Goal: Information Seeking & Learning: Learn about a topic

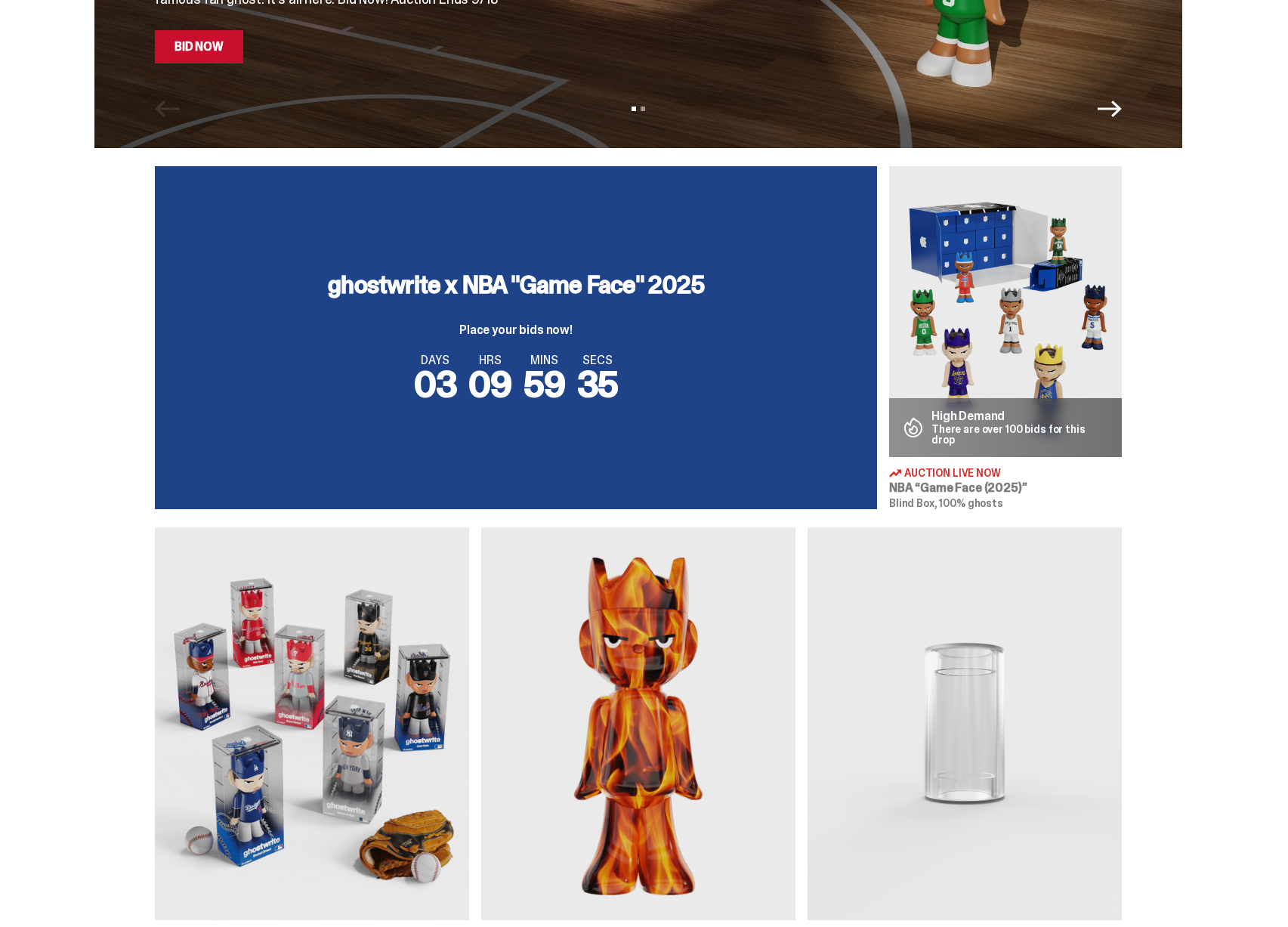
scroll to position [613, 0]
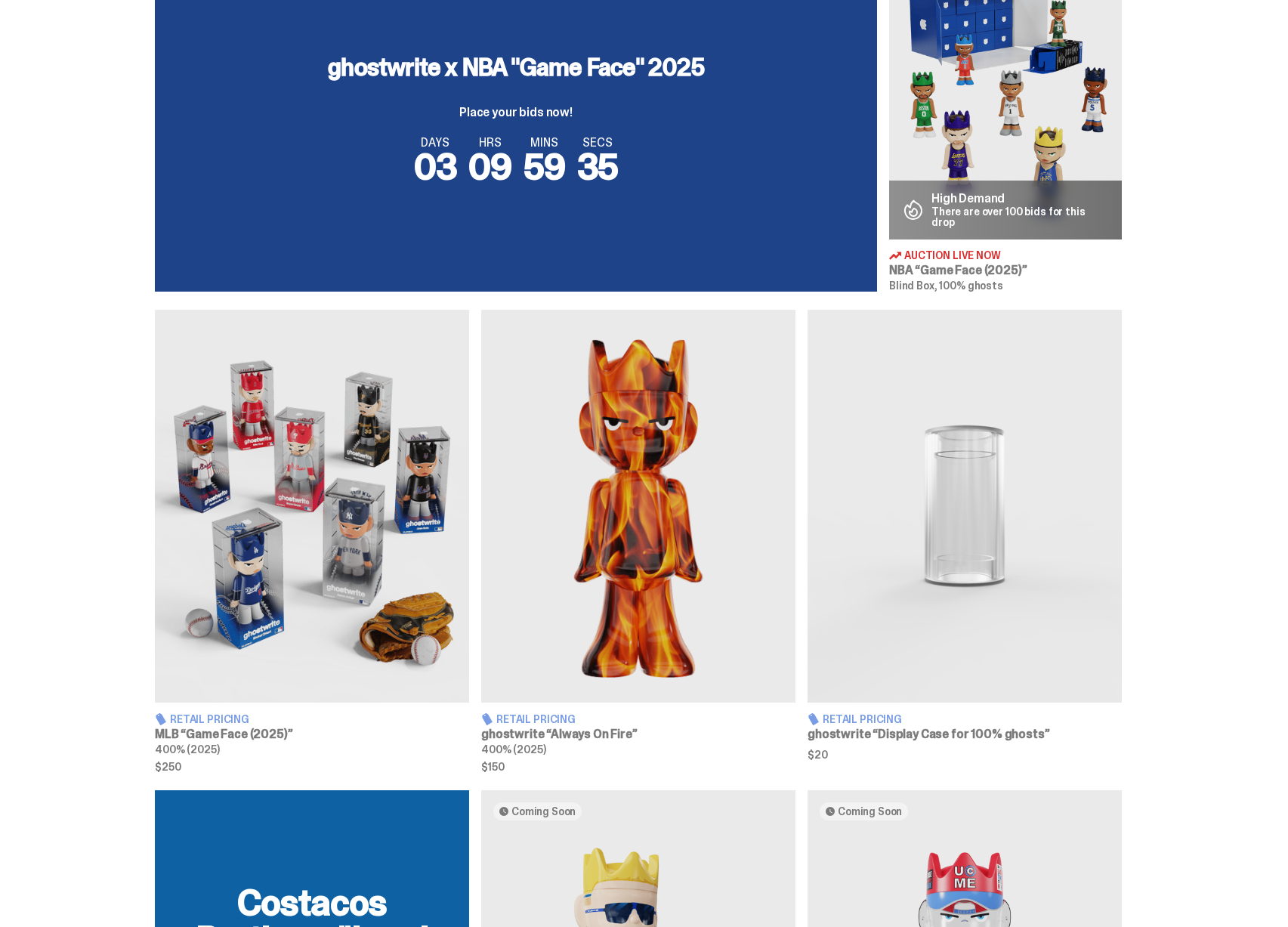
click at [967, 129] on img at bounding box center [1005, 94] width 232 height 291
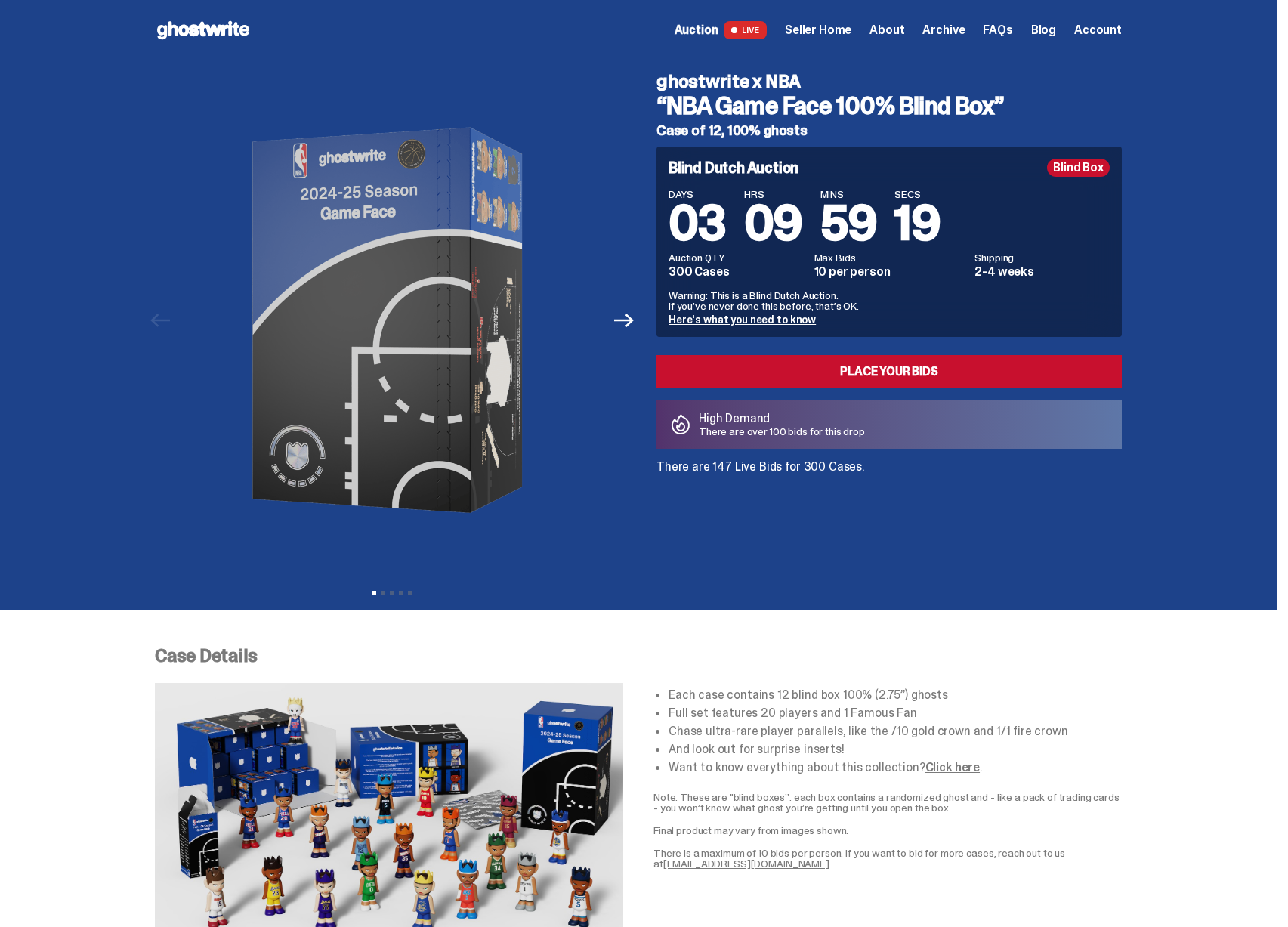
click at [715, 317] on link "Here's what you need to know" at bounding box center [742, 319] width 147 height 14
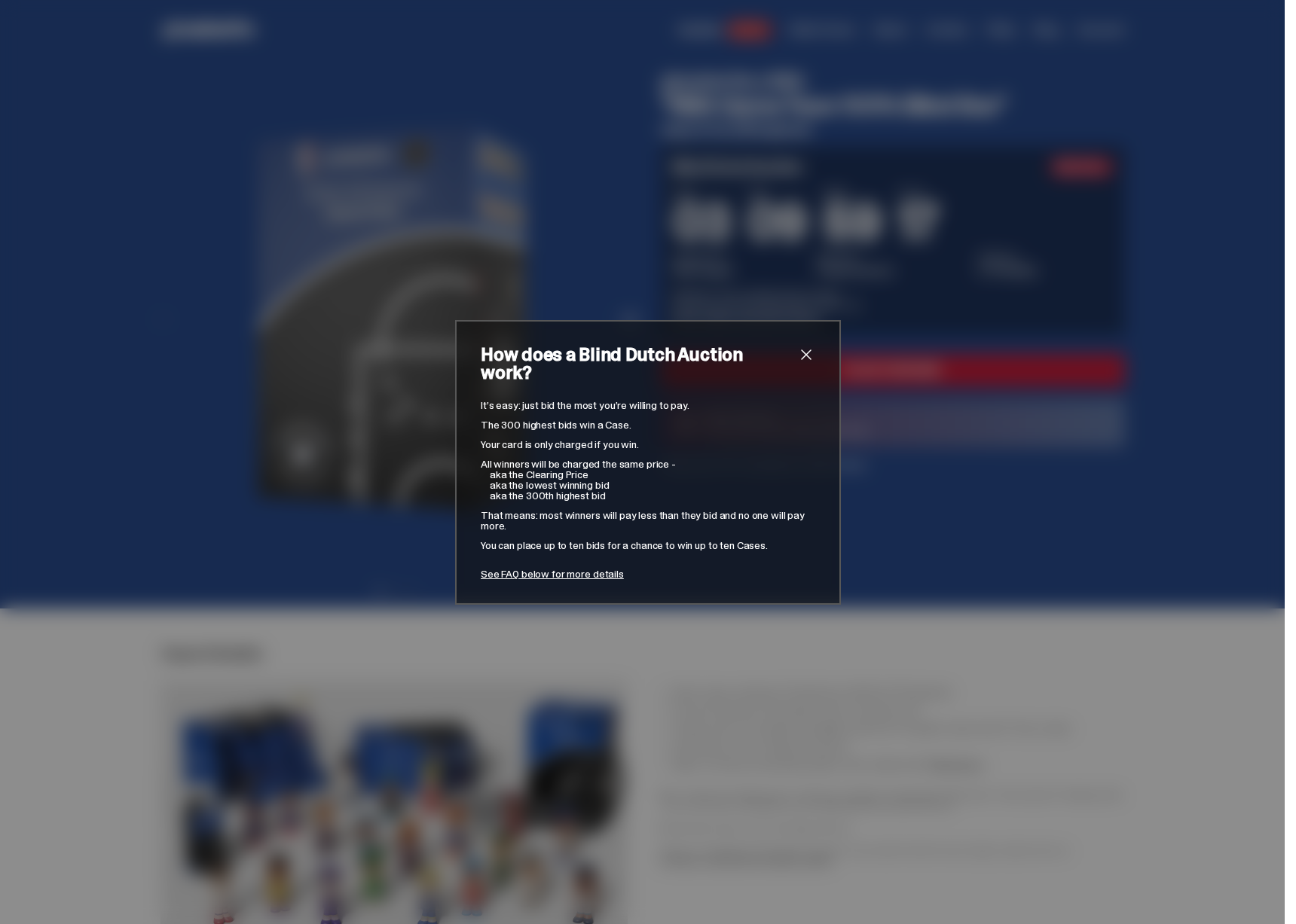
click at [1065, 490] on div "How does a Blind Dutch Auction work? It’s easy: just bid the most you’re willin…" at bounding box center [648, 462] width 1296 height 924
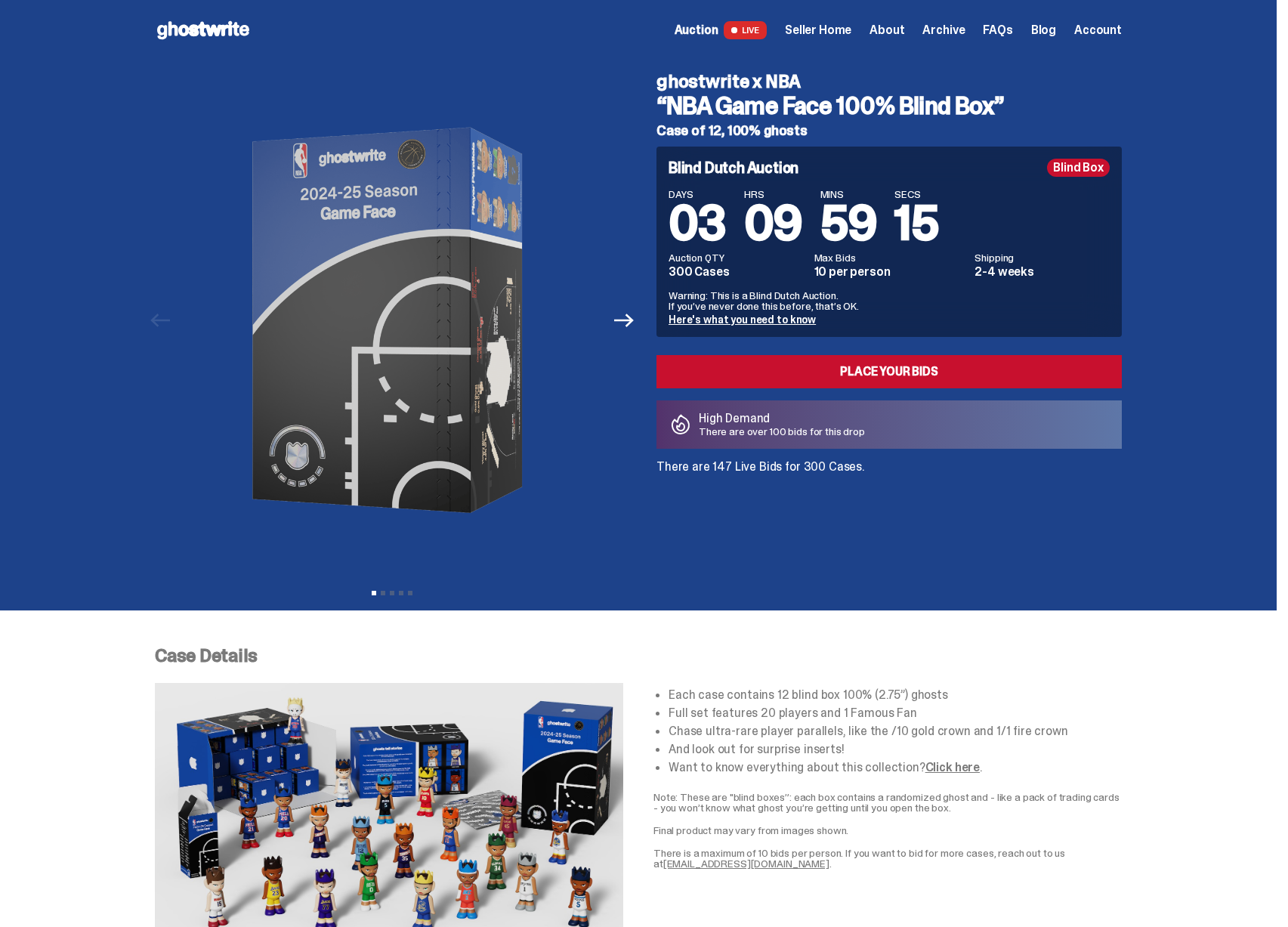
click at [727, 316] on link "Here's what you need to know" at bounding box center [742, 319] width 147 height 14
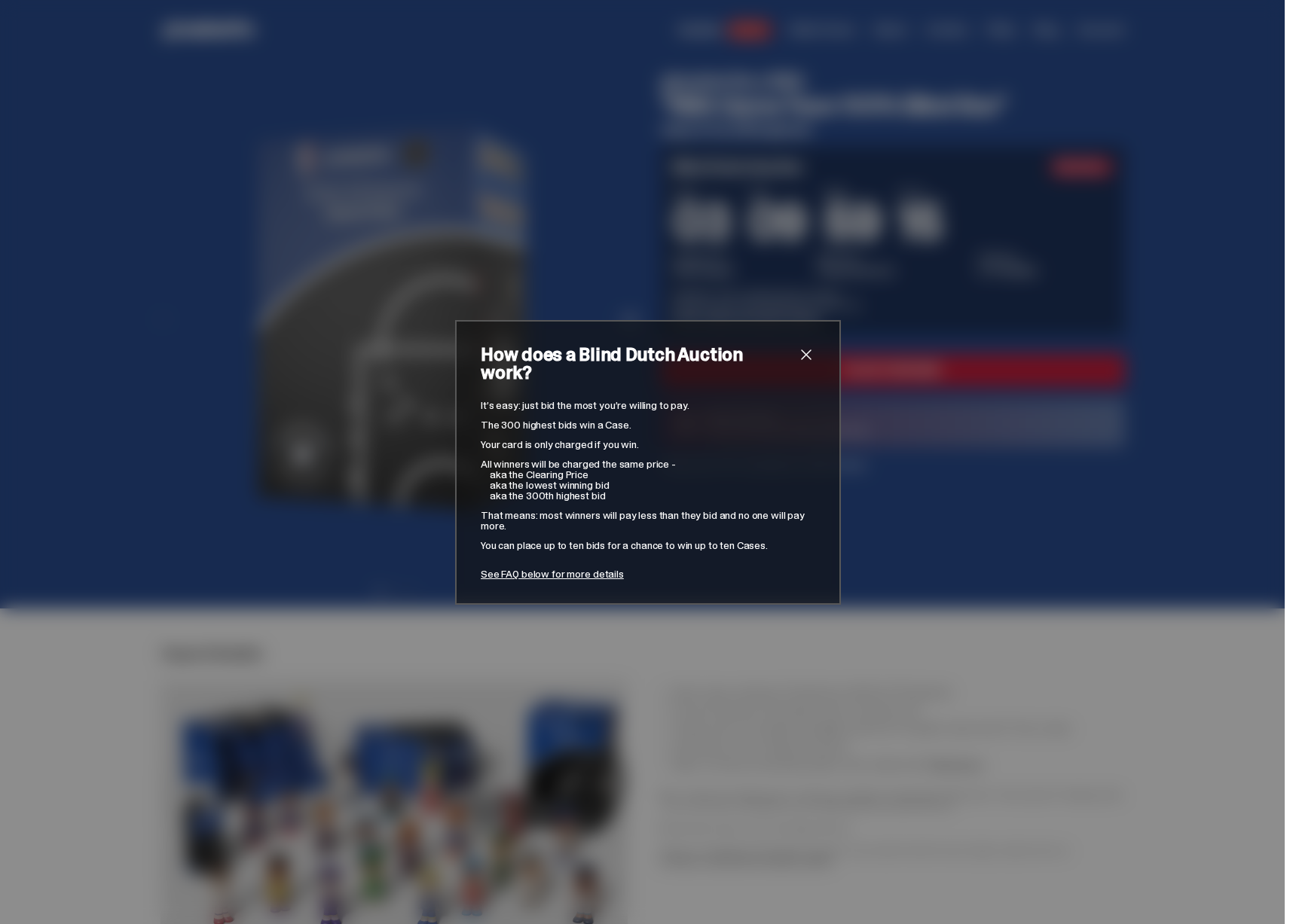
click at [721, 304] on div "How does a Blind Dutch Auction work? It’s easy: just bid the most you’re willin…" at bounding box center [648, 462] width 1296 height 924
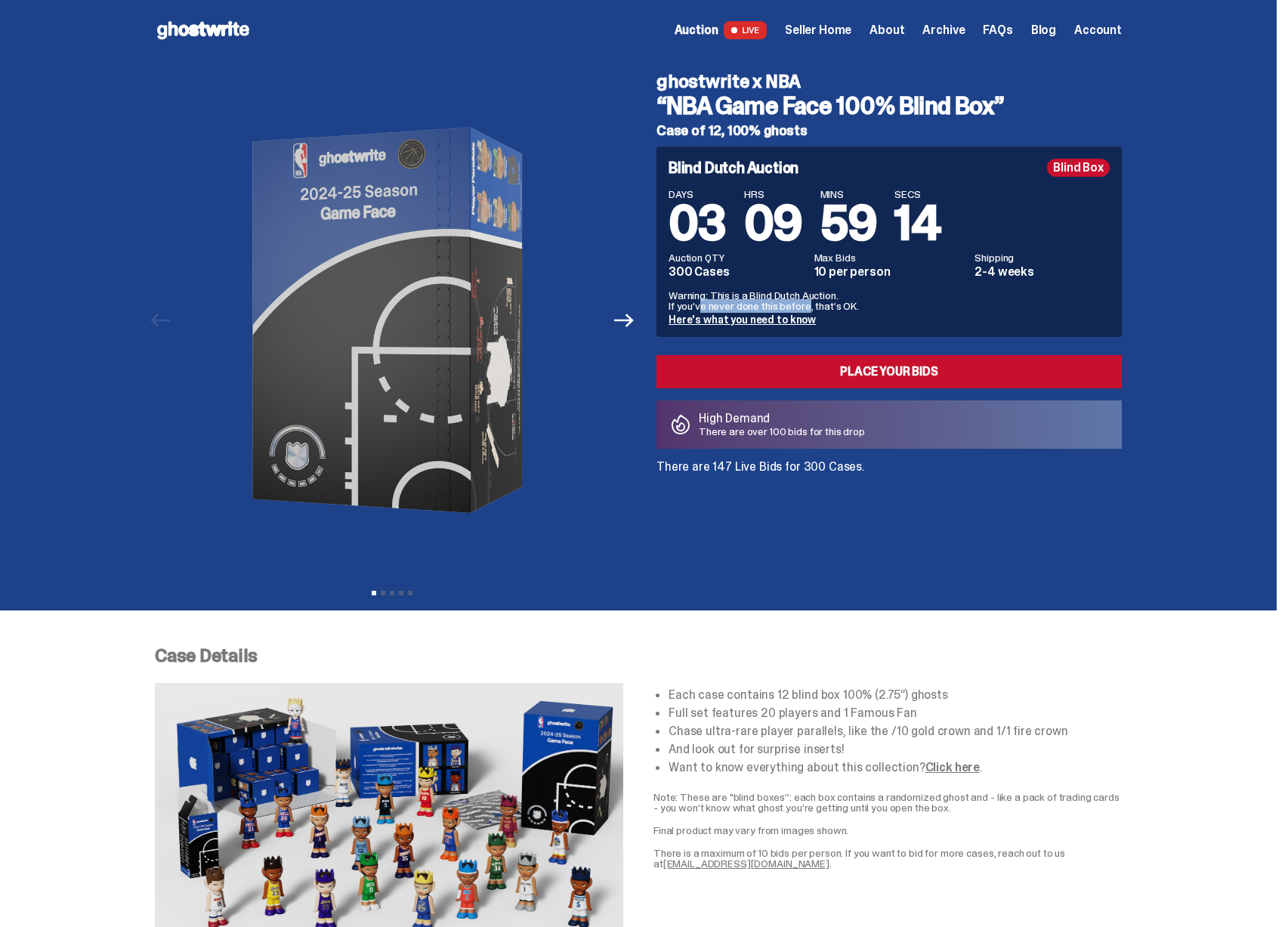
drag, startPoint x: 702, startPoint y: 305, endPoint x: 812, endPoint y: 310, distance: 110.1
click at [812, 310] on p "Warning: This is a Blind Dutch Auction. If you’ve never done this before, that’…" at bounding box center [889, 301] width 441 height 21
click at [633, 318] on icon "Next" at bounding box center [624, 320] width 19 height 19
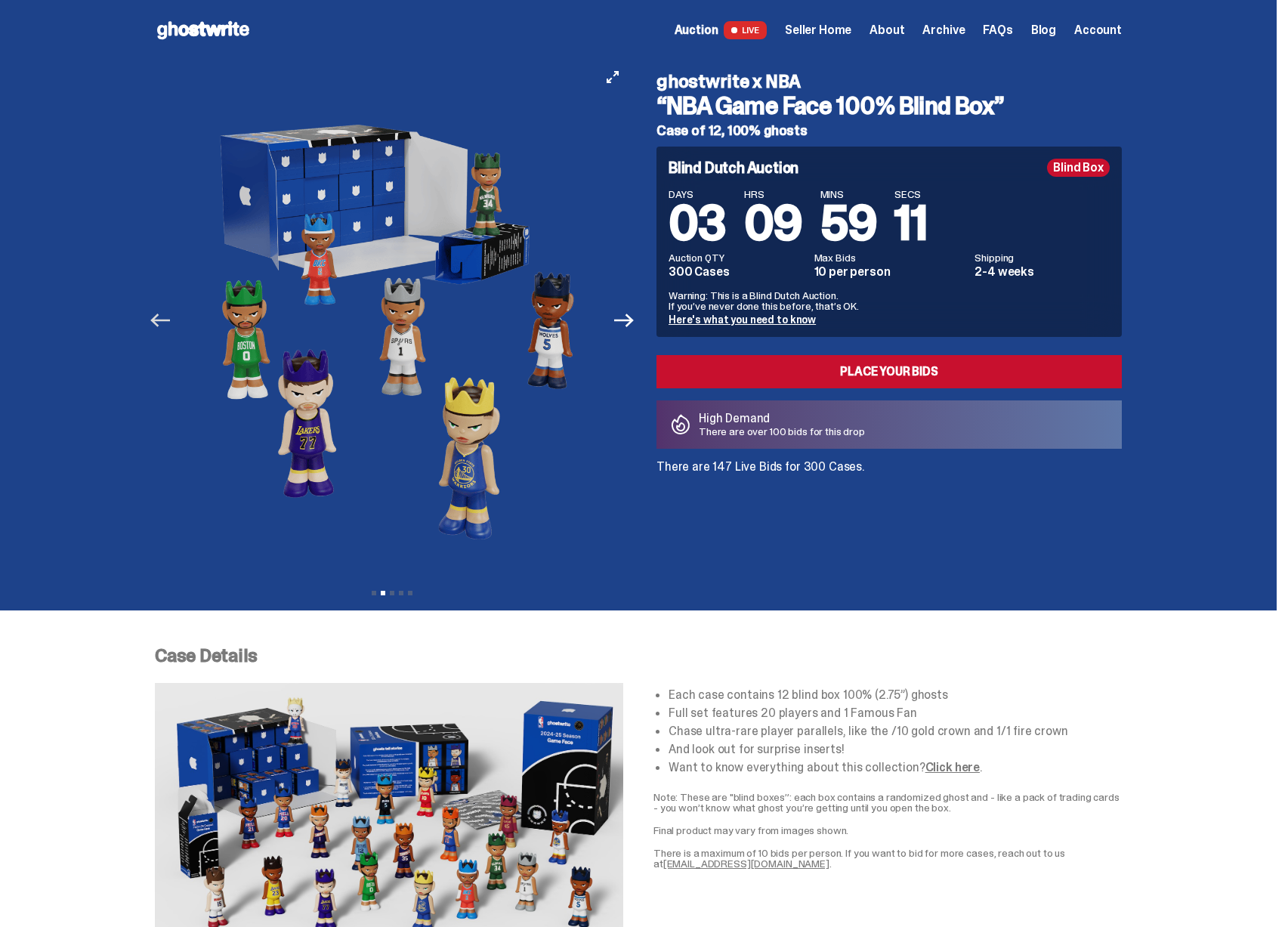
click at [170, 319] on icon "Previous" at bounding box center [160, 320] width 19 height 14
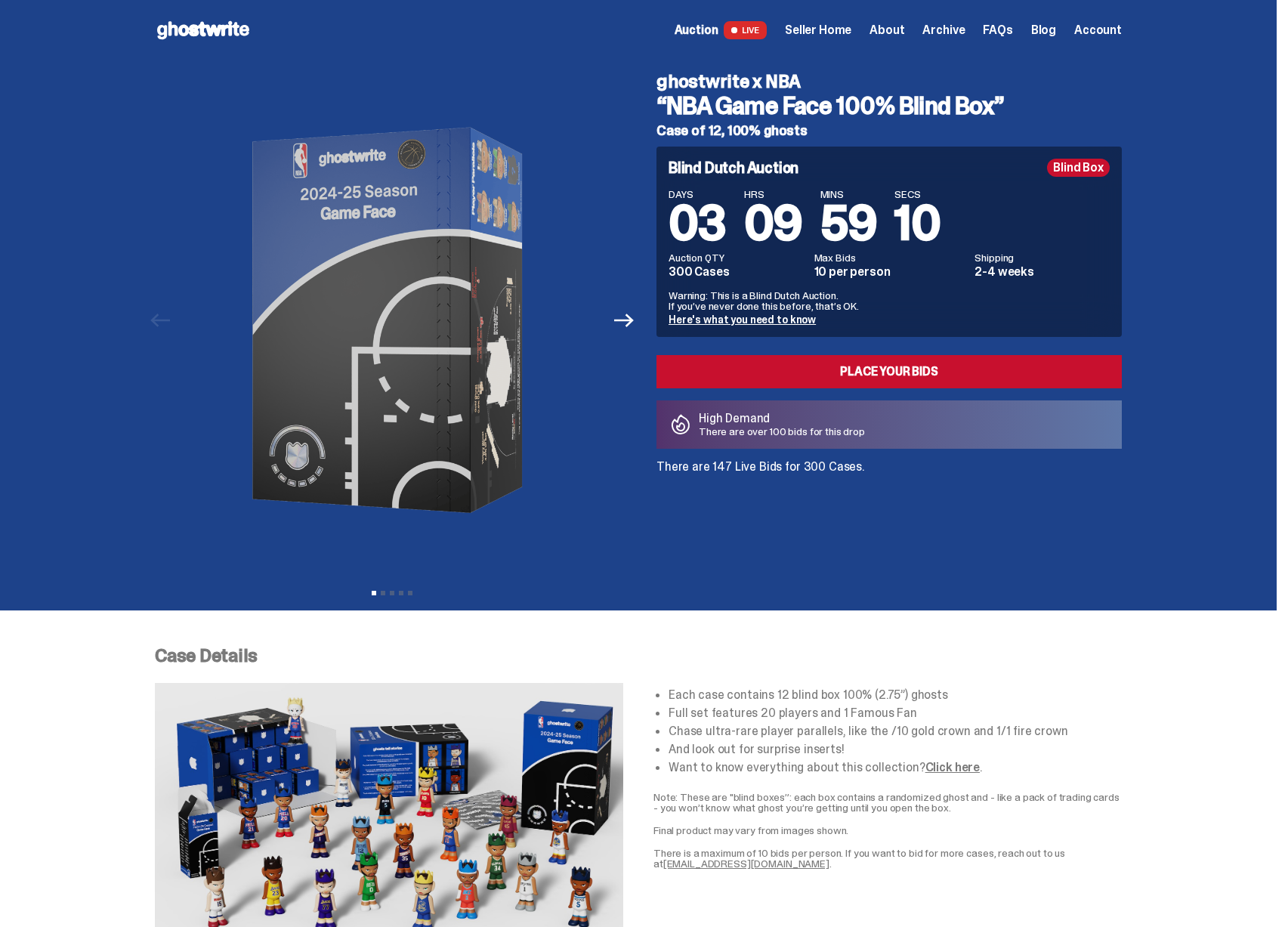
click at [798, 295] on p "Warning: This is a Blind Dutch Auction. If you’ve never done this before, that’…" at bounding box center [889, 301] width 441 height 21
drag, startPoint x: 685, startPoint y: 105, endPoint x: 984, endPoint y: 103, distance: 299.0
click at [955, 103] on h3 "“NBA Game Face 100% Blind Box”" at bounding box center [889, 106] width 465 height 24
click at [984, 102] on h3 "“NBA Game Face 100% Blind Box”" at bounding box center [889, 106] width 465 height 24
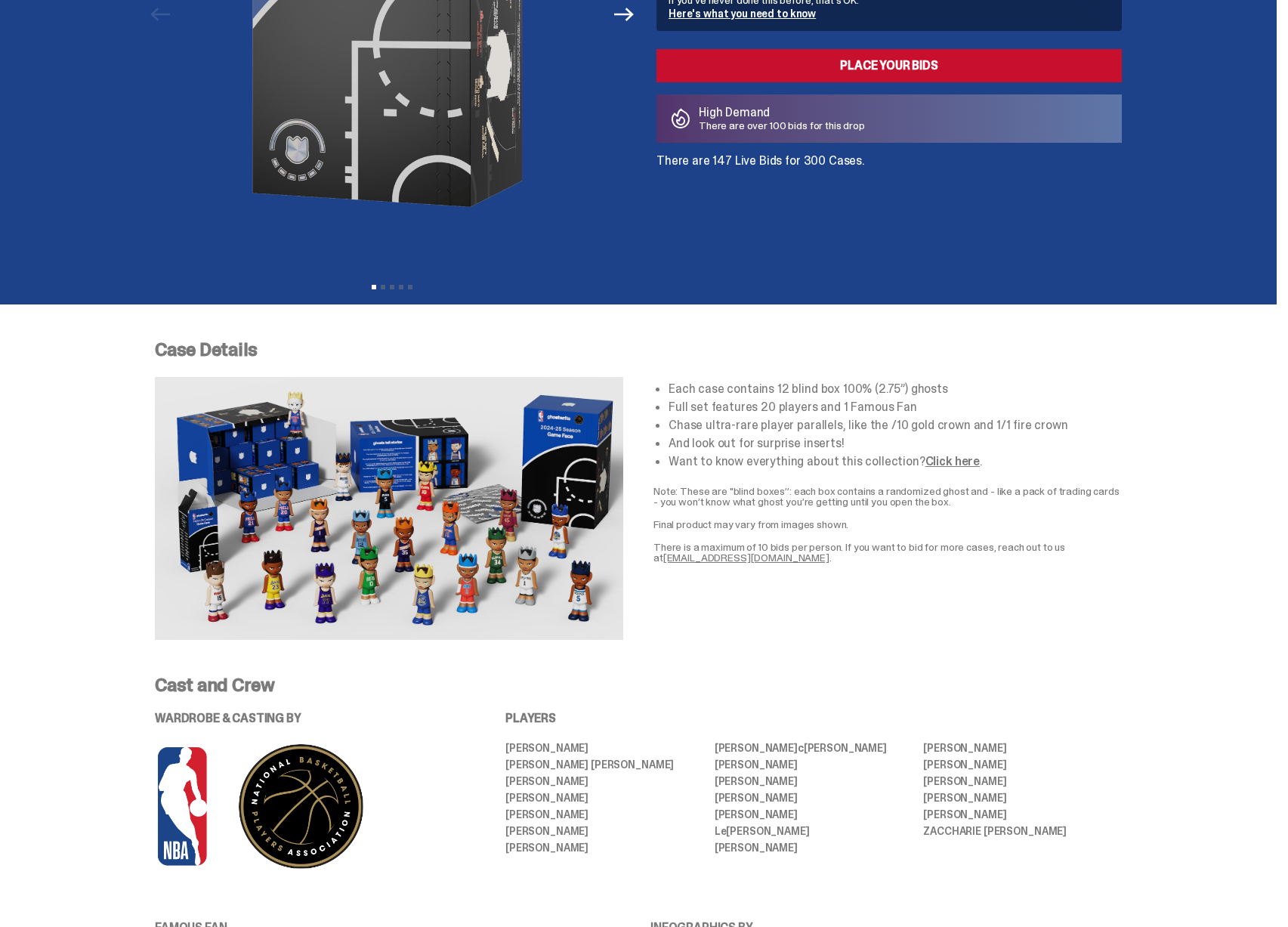
scroll to position [307, 0]
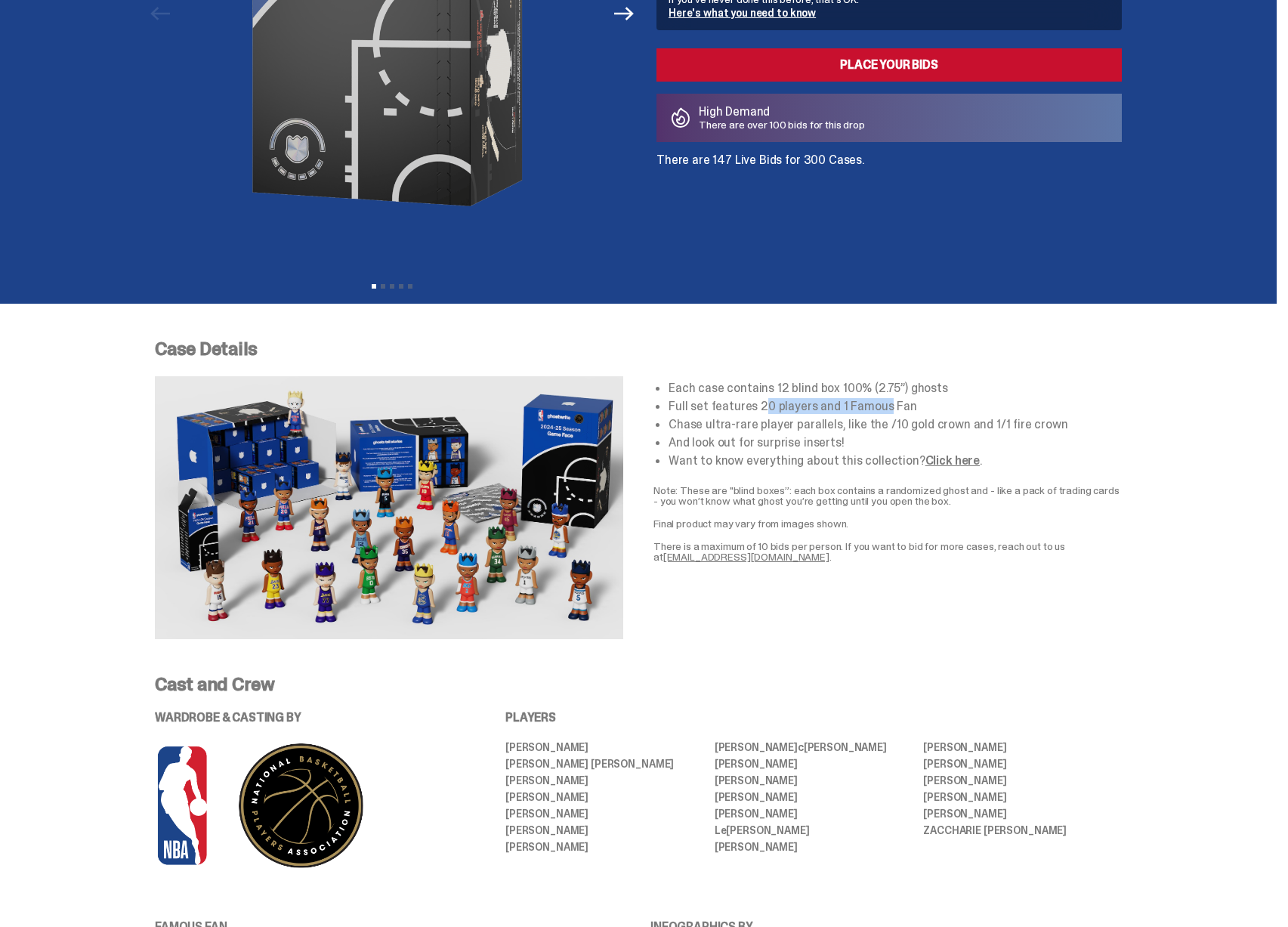
drag, startPoint x: 770, startPoint y: 406, endPoint x: 885, endPoint y: 408, distance: 115.0
click at [885, 408] on li "Full set features 20 players and 1 Famous Fan" at bounding box center [895, 406] width 454 height 12
drag, startPoint x: 699, startPoint y: 429, endPoint x: 863, endPoint y: 421, distance: 164.2
click at [863, 421] on li "Chase ultra-rare player parallels, like the /10 gold crown and 1/1 fire crown" at bounding box center [895, 425] width 454 height 12
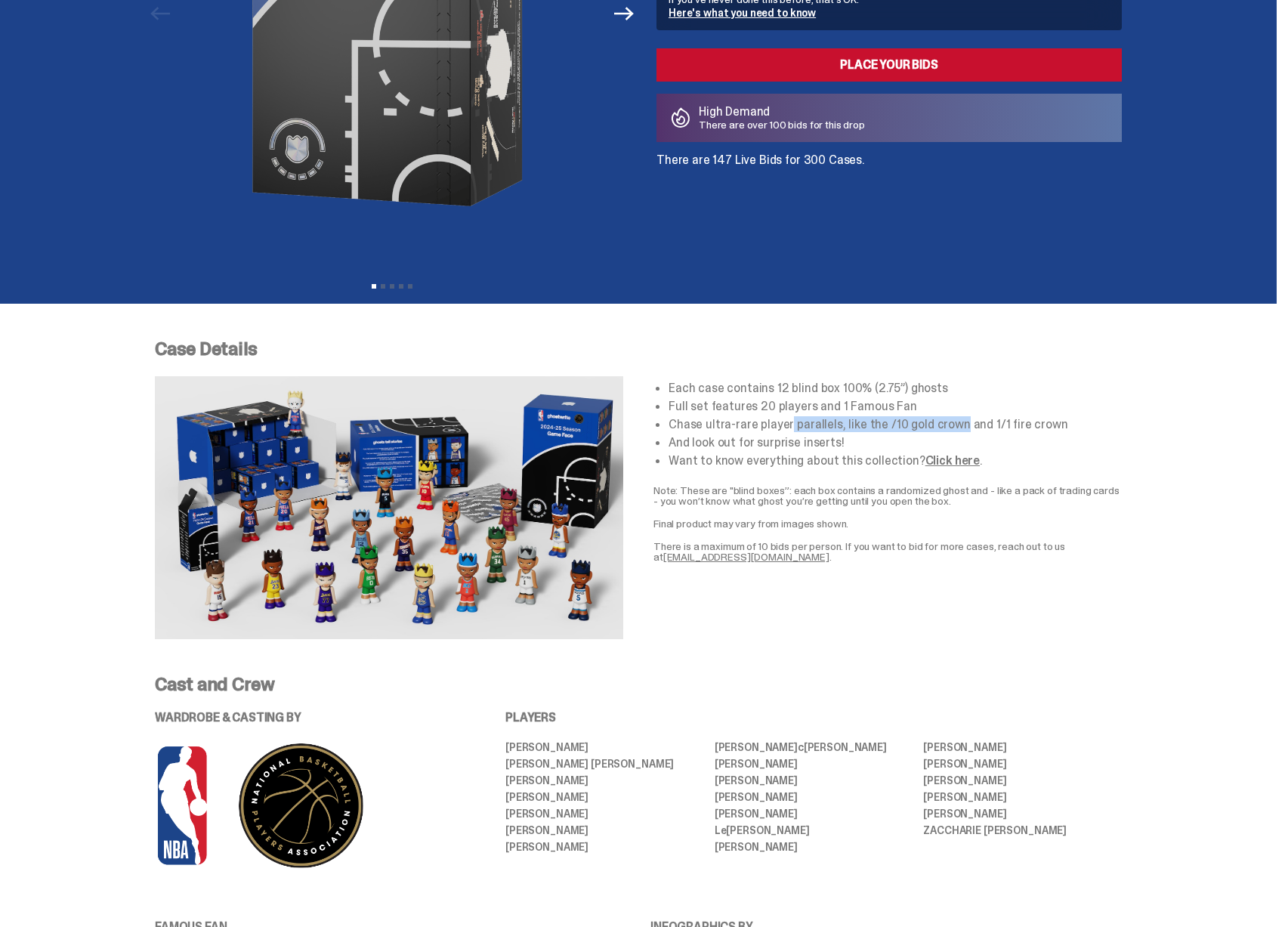
click at [863, 421] on li "Chase ultra-rare player parallels, like the /10 gold crown and 1/1 fire crown" at bounding box center [895, 425] width 454 height 12
drag, startPoint x: 913, startPoint y: 423, endPoint x: 880, endPoint y: 421, distance: 33.1
click at [885, 421] on li "Chase ultra-rare player parallels, like the /10 gold crown and 1/1 fire crown" at bounding box center [895, 425] width 454 height 12
click at [880, 421] on li "Chase ultra-rare player parallels, like the /10 gold crown and 1/1 fire crown" at bounding box center [895, 425] width 454 height 12
drag, startPoint x: 968, startPoint y: 412, endPoint x: 1020, endPoint y: 431, distance: 55.4
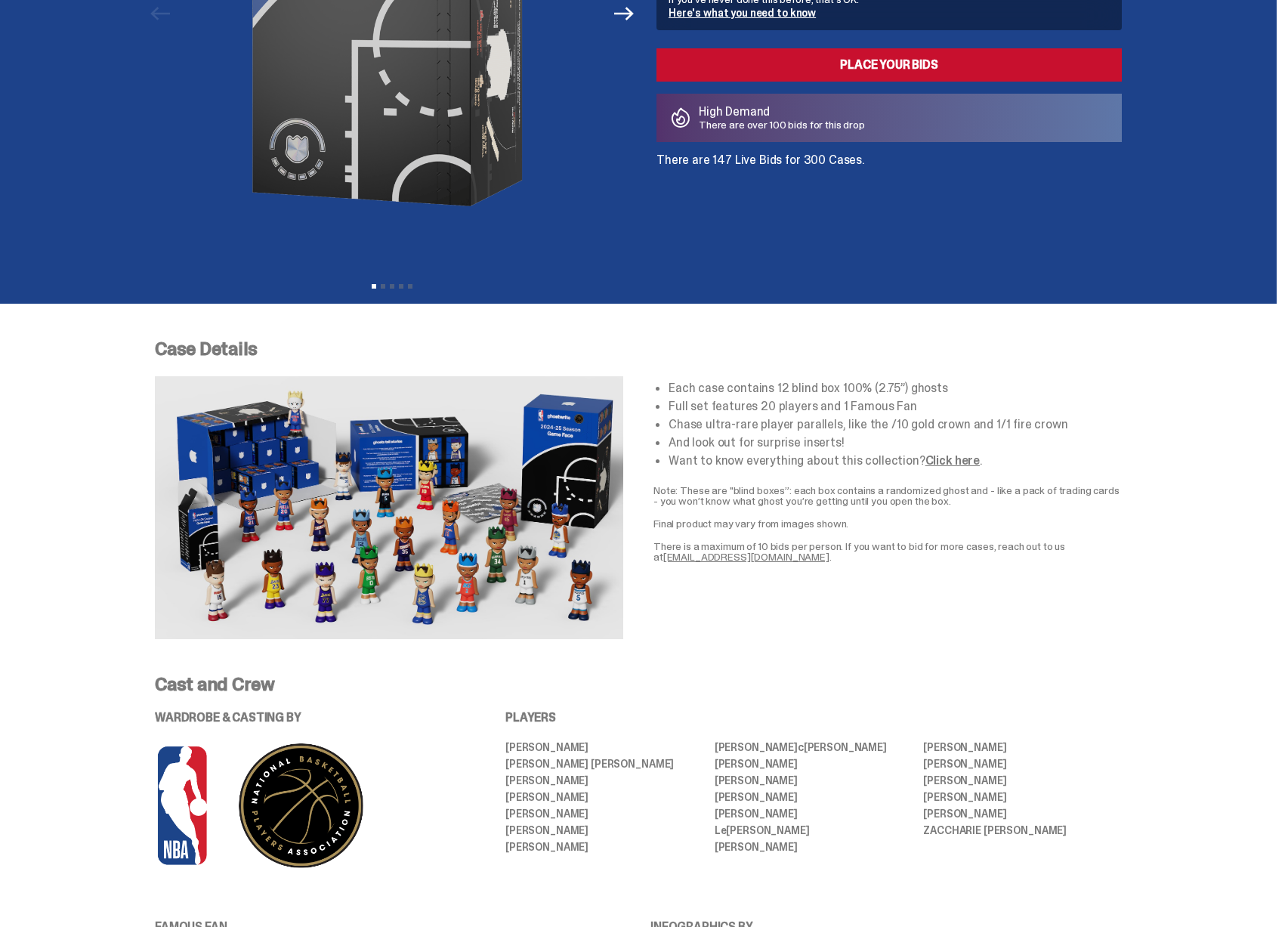
click at [1020, 431] on li "Chase ultra-rare player parallels, like the /10 gold crown and 1/1 fire crown" at bounding box center [895, 425] width 454 height 12
drag, startPoint x: 689, startPoint y: 450, endPoint x: 769, endPoint y: 442, distance: 80.4
click at [765, 442] on li "And look out for surprise inserts!" at bounding box center [895, 442] width 454 height 12
click at [769, 442] on li "And look out for surprise inserts!" at bounding box center [895, 442] width 454 height 12
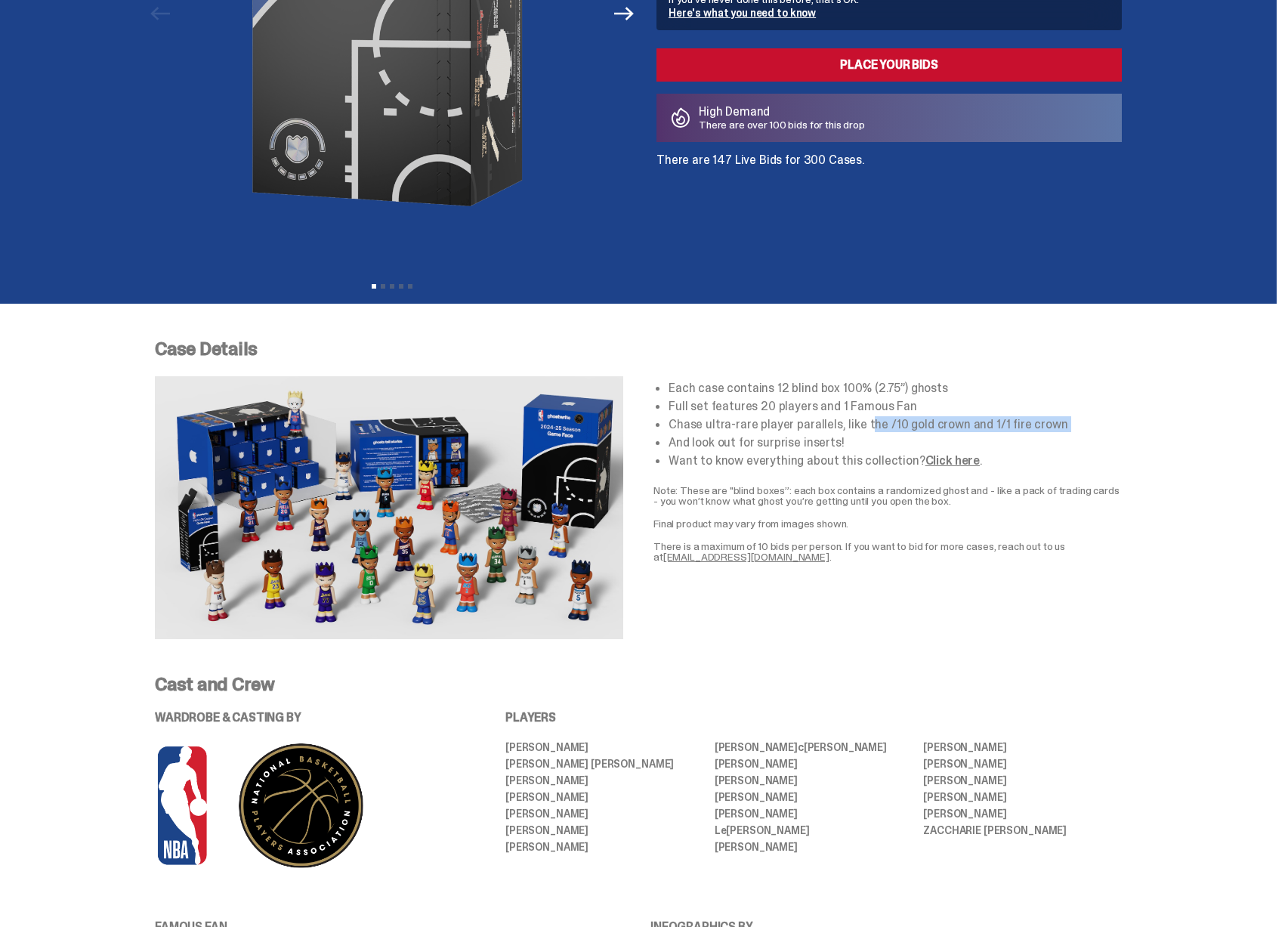
drag, startPoint x: 656, startPoint y: 434, endPoint x: 787, endPoint y: 432, distance: 131.0
click at [788, 431] on div "Each case contains 12 blind box 100% (2.75”) ghosts Full set features 20 player…" at bounding box center [638, 507] width 967 height 263
click at [785, 437] on li "And look out for surprise inserts!" at bounding box center [895, 442] width 454 height 12
drag, startPoint x: 740, startPoint y: 453, endPoint x: 950, endPoint y: 458, distance: 210.1
click at [915, 463] on ul "Each case contains 12 blind box 100% (2.75”) ghosts Full set features 20 player…" at bounding box center [895, 425] width 454 height 84
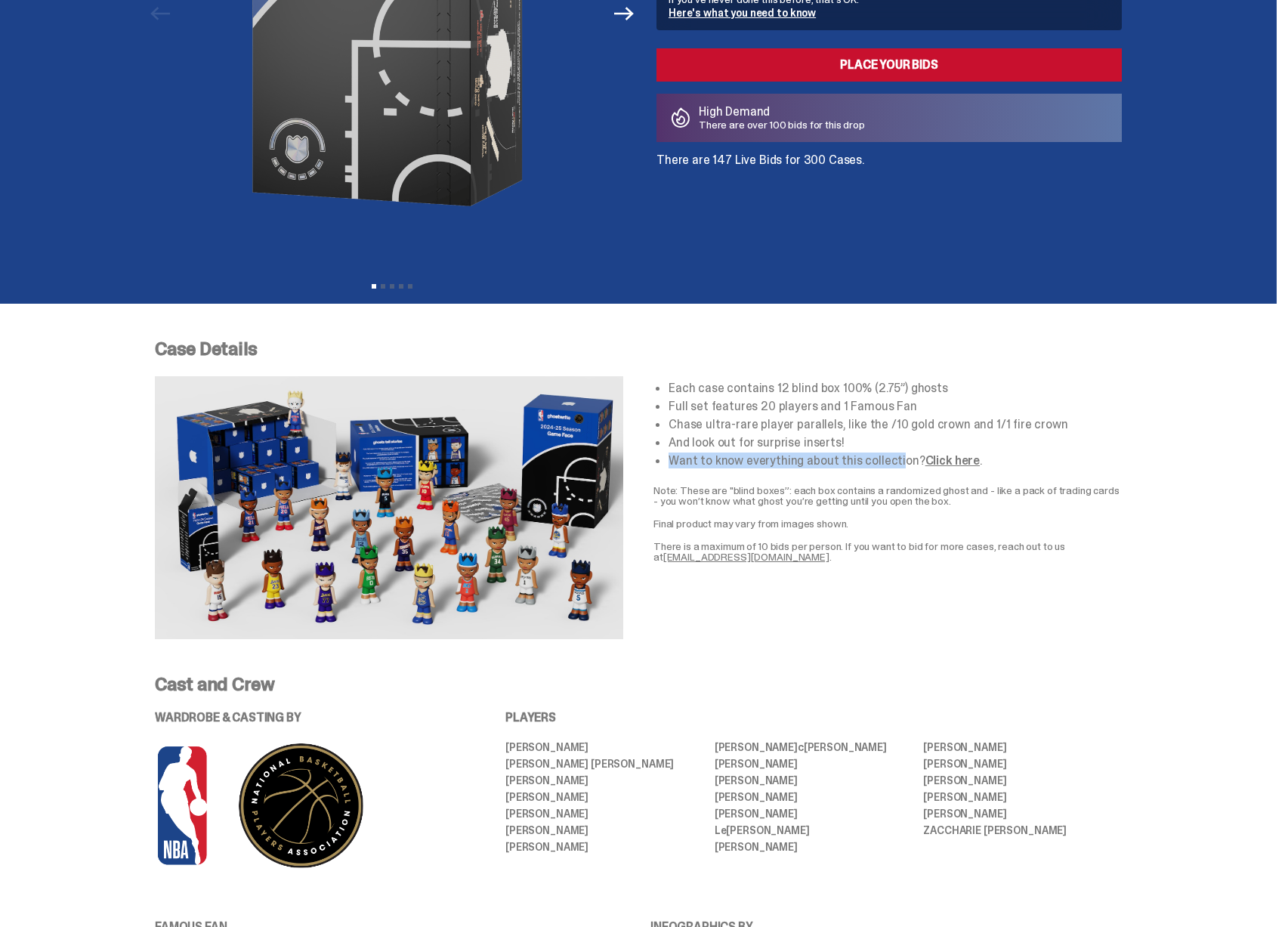
click at [949, 459] on link "Click here" at bounding box center [952, 461] width 54 height 16
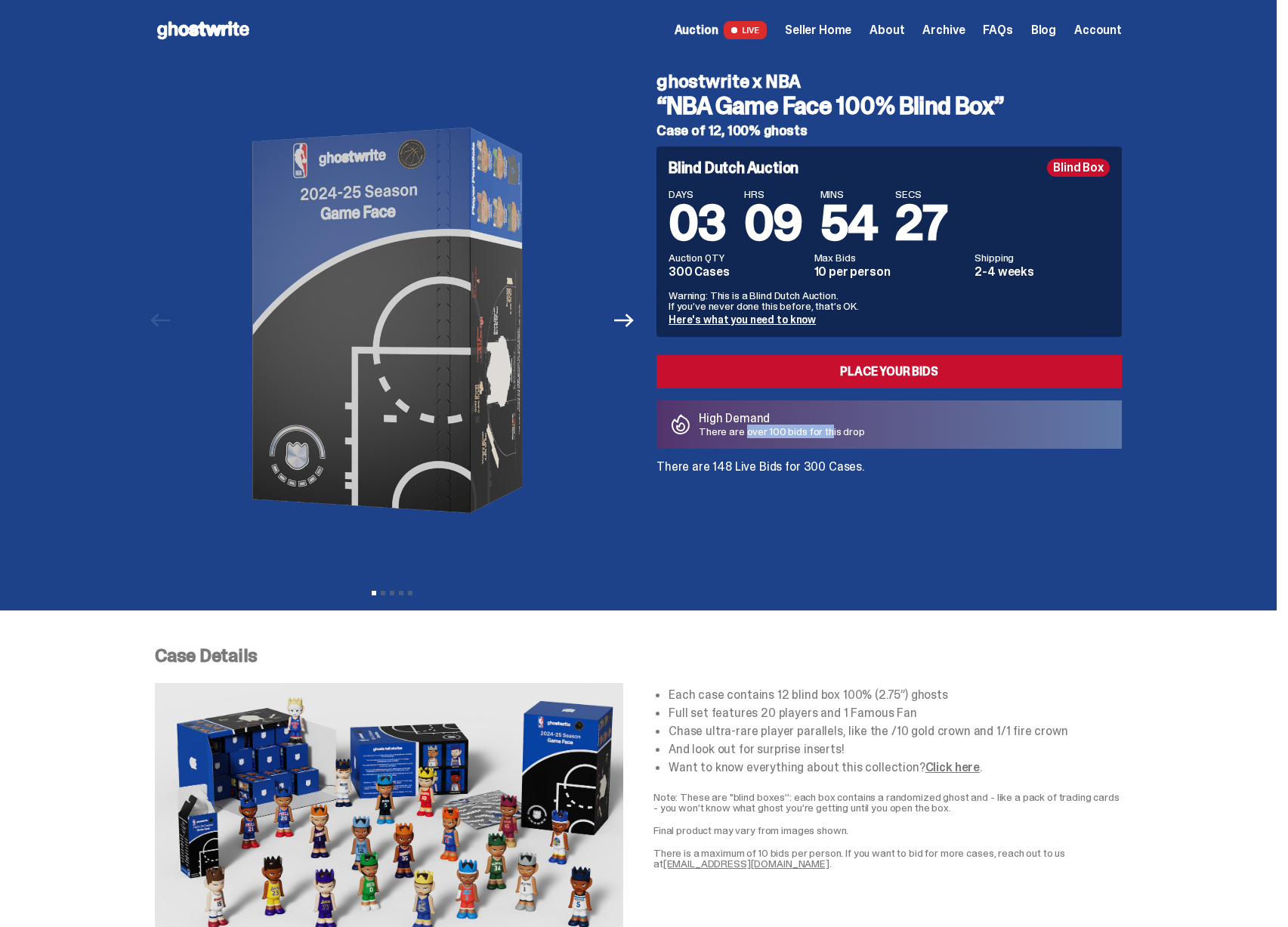
drag, startPoint x: 792, startPoint y: 436, endPoint x: 842, endPoint y: 433, distance: 50.1
click at [842, 433] on p "There are over 100 bids for this drop" at bounding box center [782, 431] width 166 height 11
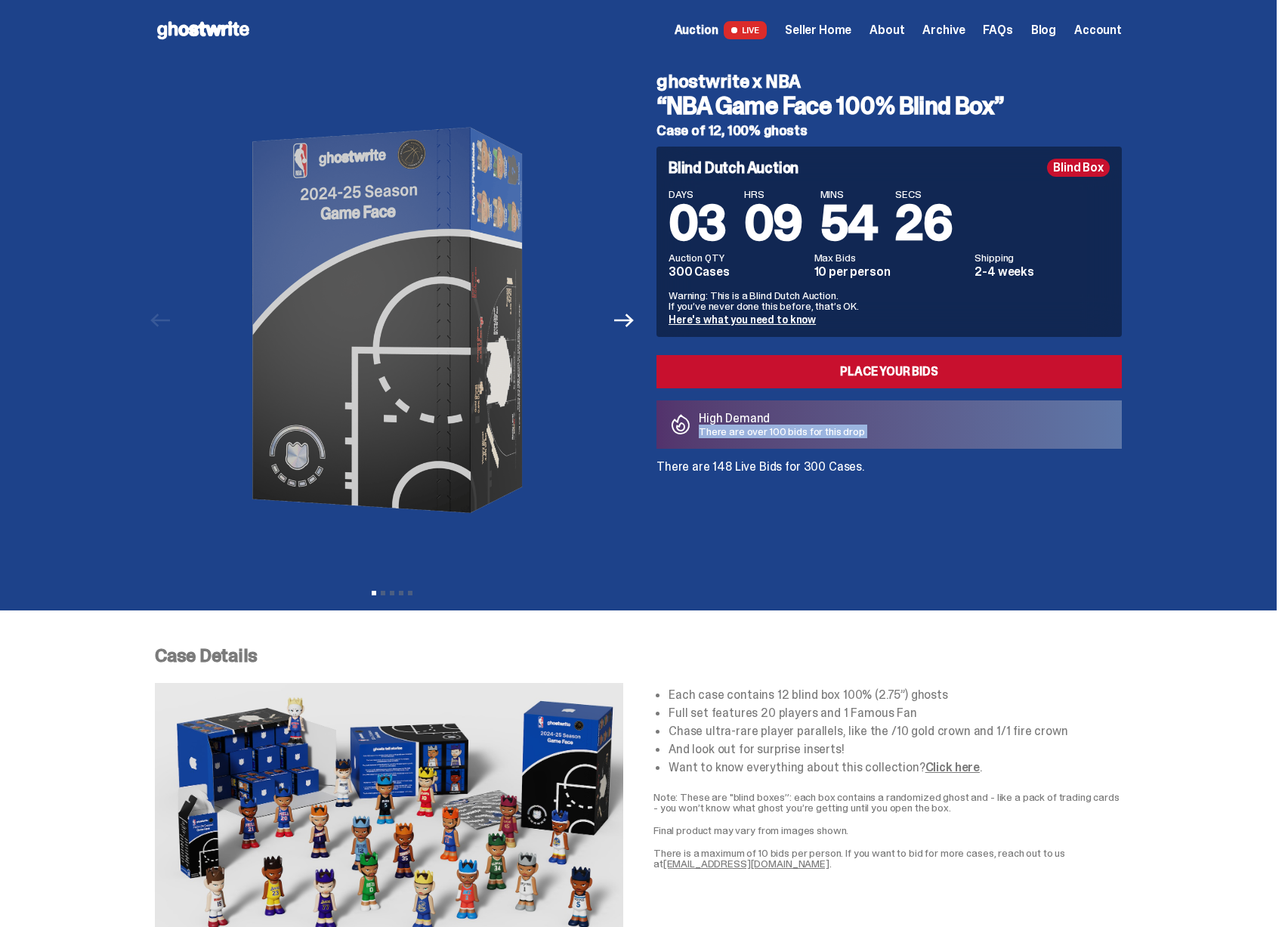
click at [842, 433] on p "There are over 100 bids for this drop" at bounding box center [782, 431] width 166 height 11
click at [789, 429] on p "There are over 100 bids for this drop" at bounding box center [782, 431] width 166 height 11
click at [783, 431] on p "There are over 100 bids for this drop" at bounding box center [782, 431] width 166 height 11
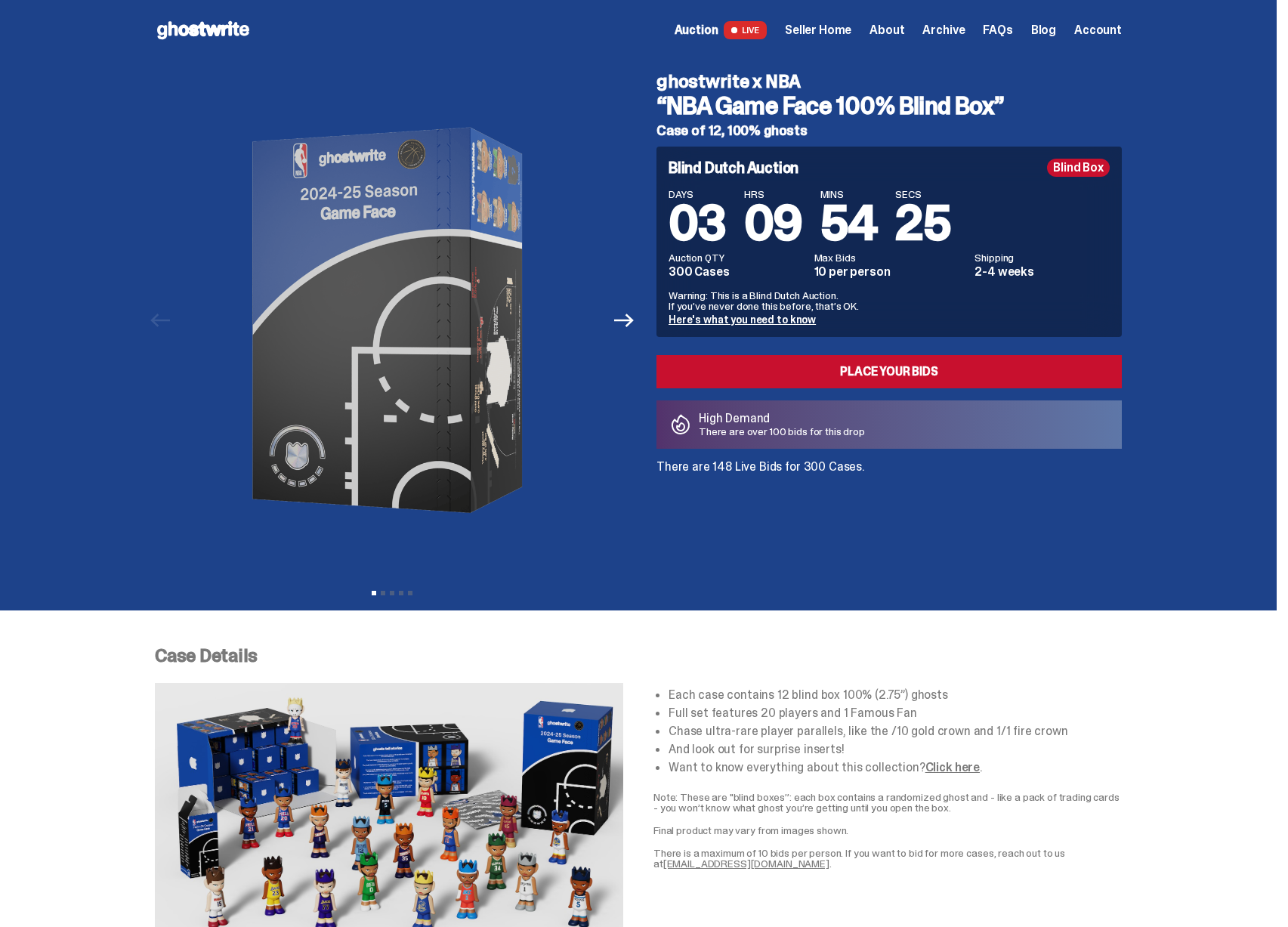
drag, startPoint x: 814, startPoint y: 431, endPoint x: 831, endPoint y: 432, distance: 17.0
click at [814, 431] on p "There are over 100 bids for this drop" at bounding box center [782, 431] width 166 height 11
drag, startPoint x: 864, startPoint y: 437, endPoint x: 743, endPoint y: 438, distance: 121.0
click at [743, 438] on div "High Demand There are over 100 bids for this drop" at bounding box center [889, 425] width 465 height 49
click at [743, 438] on div "High Demand There are over 100 bids for this drop" at bounding box center [889, 425] width 465 height 49
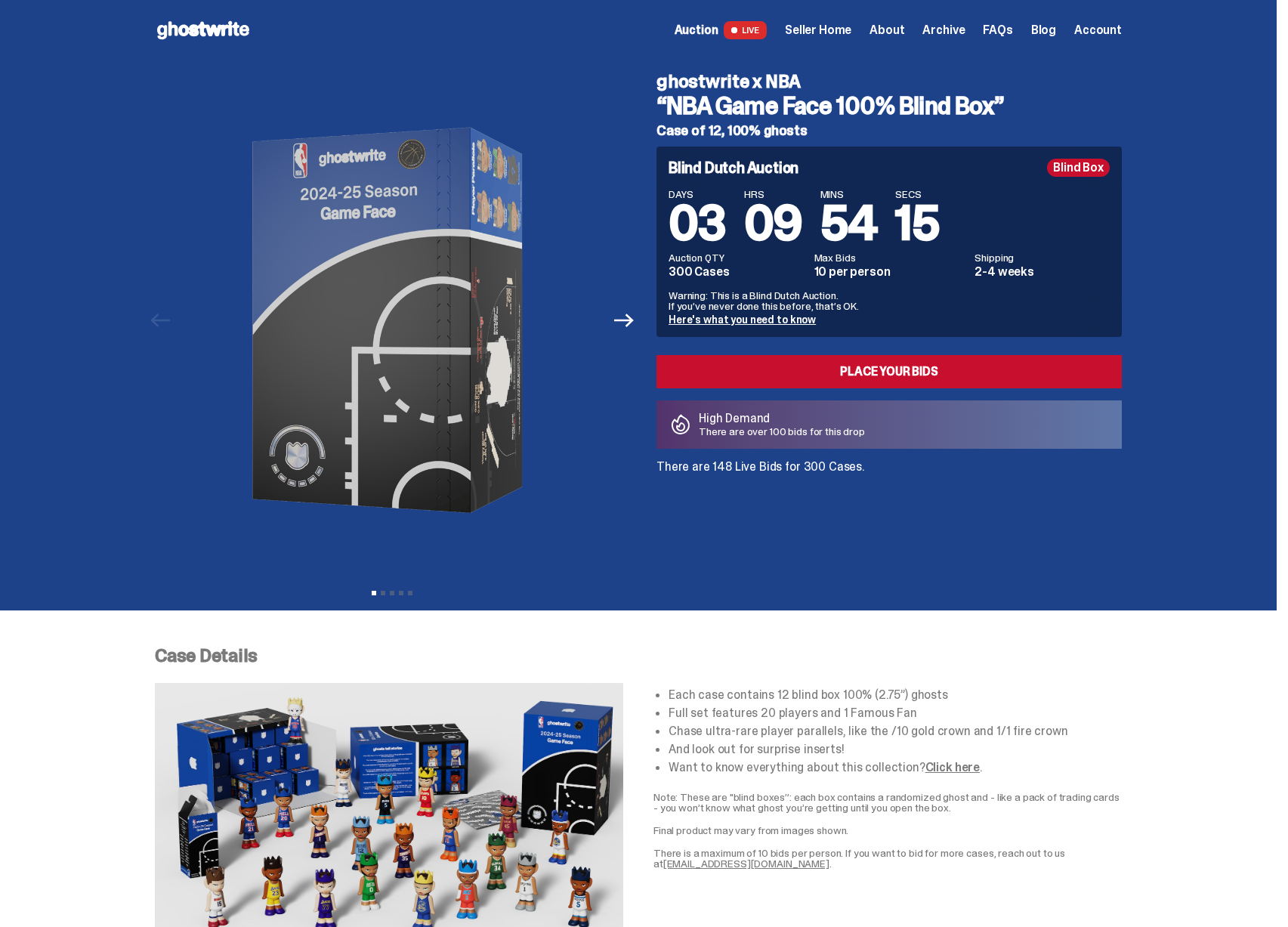
click at [723, 468] on p "There are 148 Live Bids for 300 Cases." at bounding box center [889, 467] width 465 height 12
click at [763, 468] on p "There are 148 Live Bids for 300 Cases." at bounding box center [889, 467] width 465 height 12
click at [847, 468] on p "There are 148 Live Bids for 300 Cases." at bounding box center [889, 467] width 465 height 12
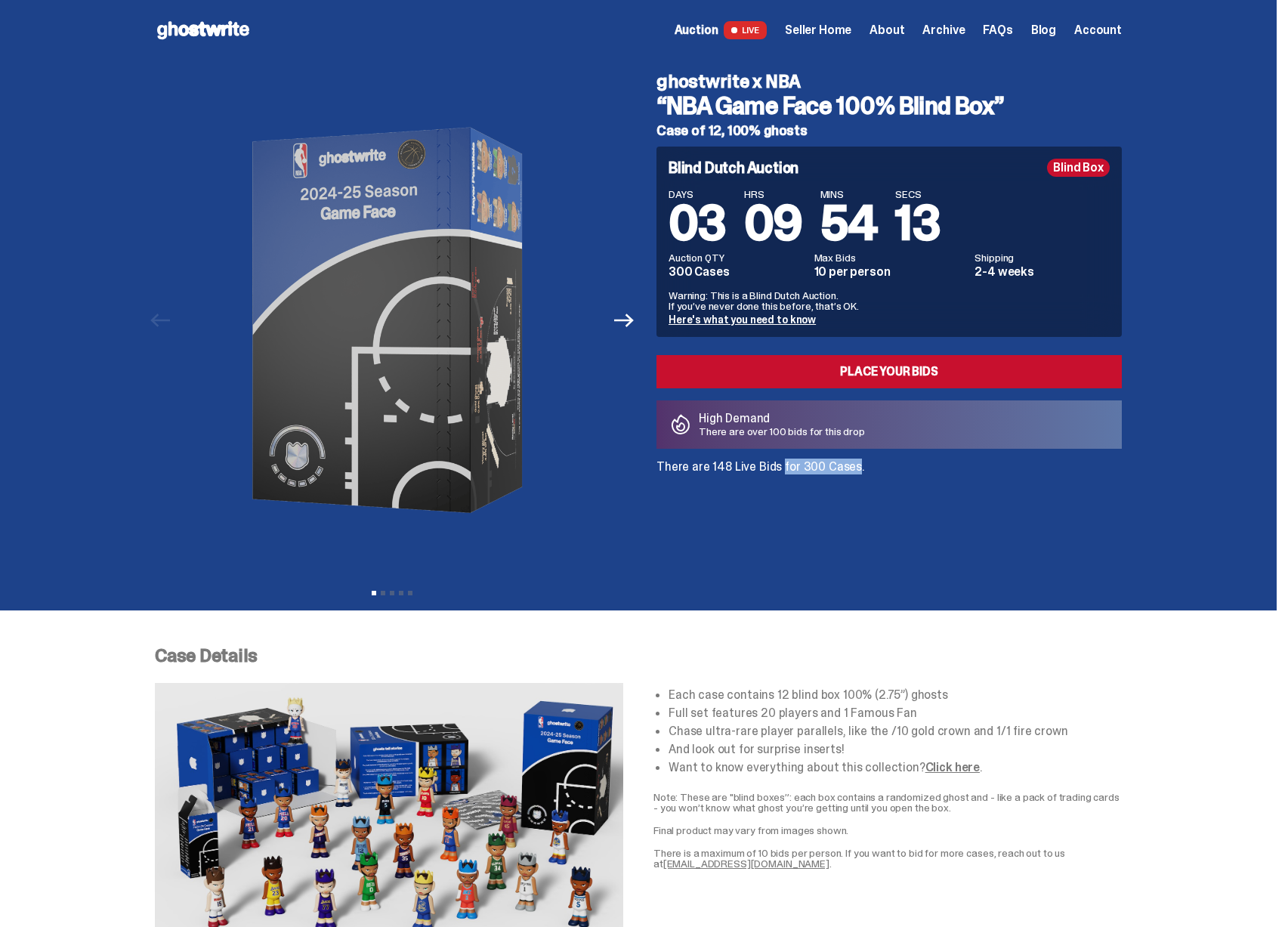
drag, startPoint x: 827, startPoint y: 463, endPoint x: 753, endPoint y: 462, distance: 74.0
click at [761, 461] on p "There are 148 Live Bids for 300 Cases." at bounding box center [889, 467] width 465 height 12
click at [753, 462] on p "There are 148 Live Bids for 300 Cases." at bounding box center [889, 467] width 465 height 12
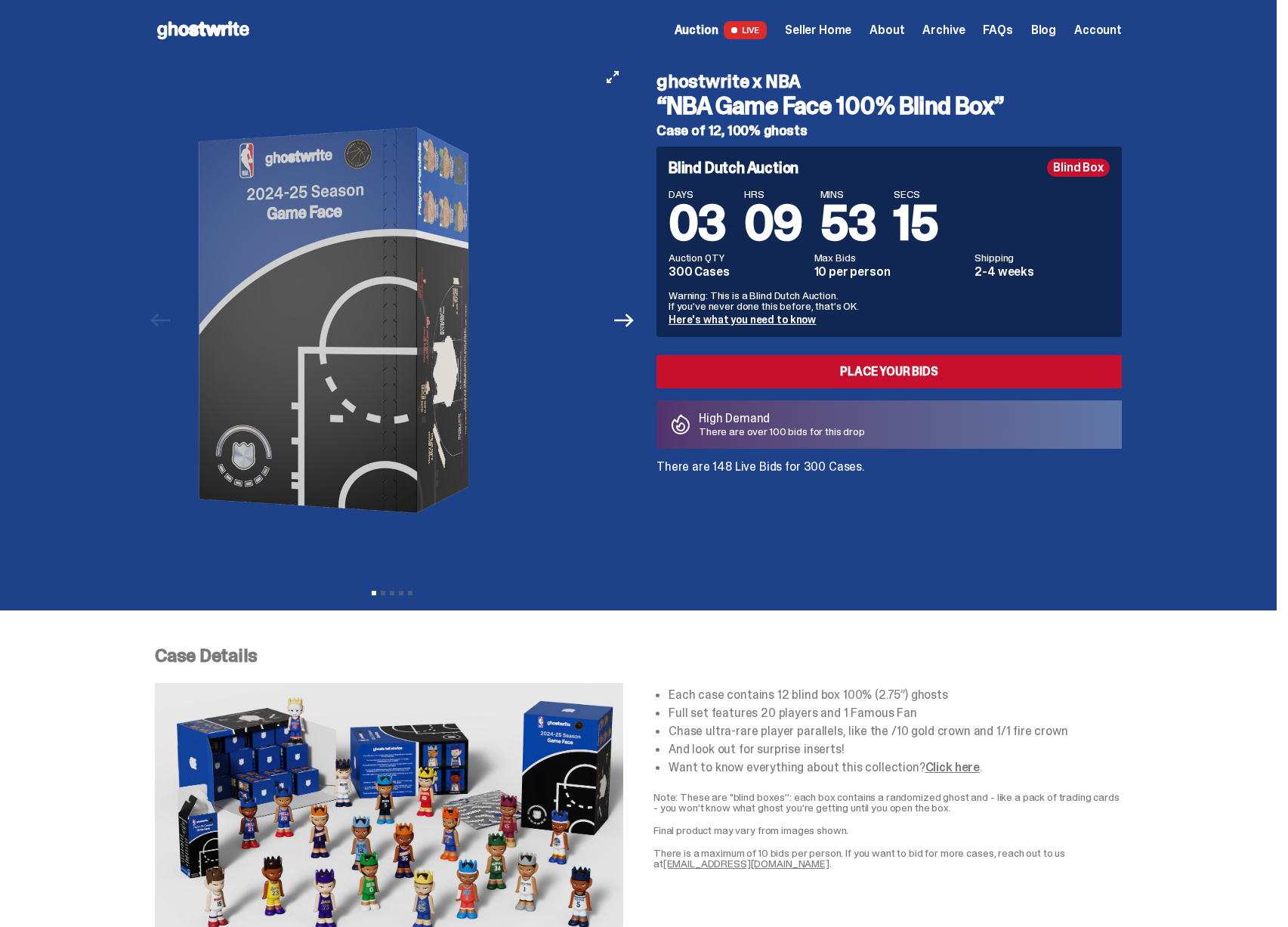
click at [399, 447] on img at bounding box center [338, 321] width 416 height 520
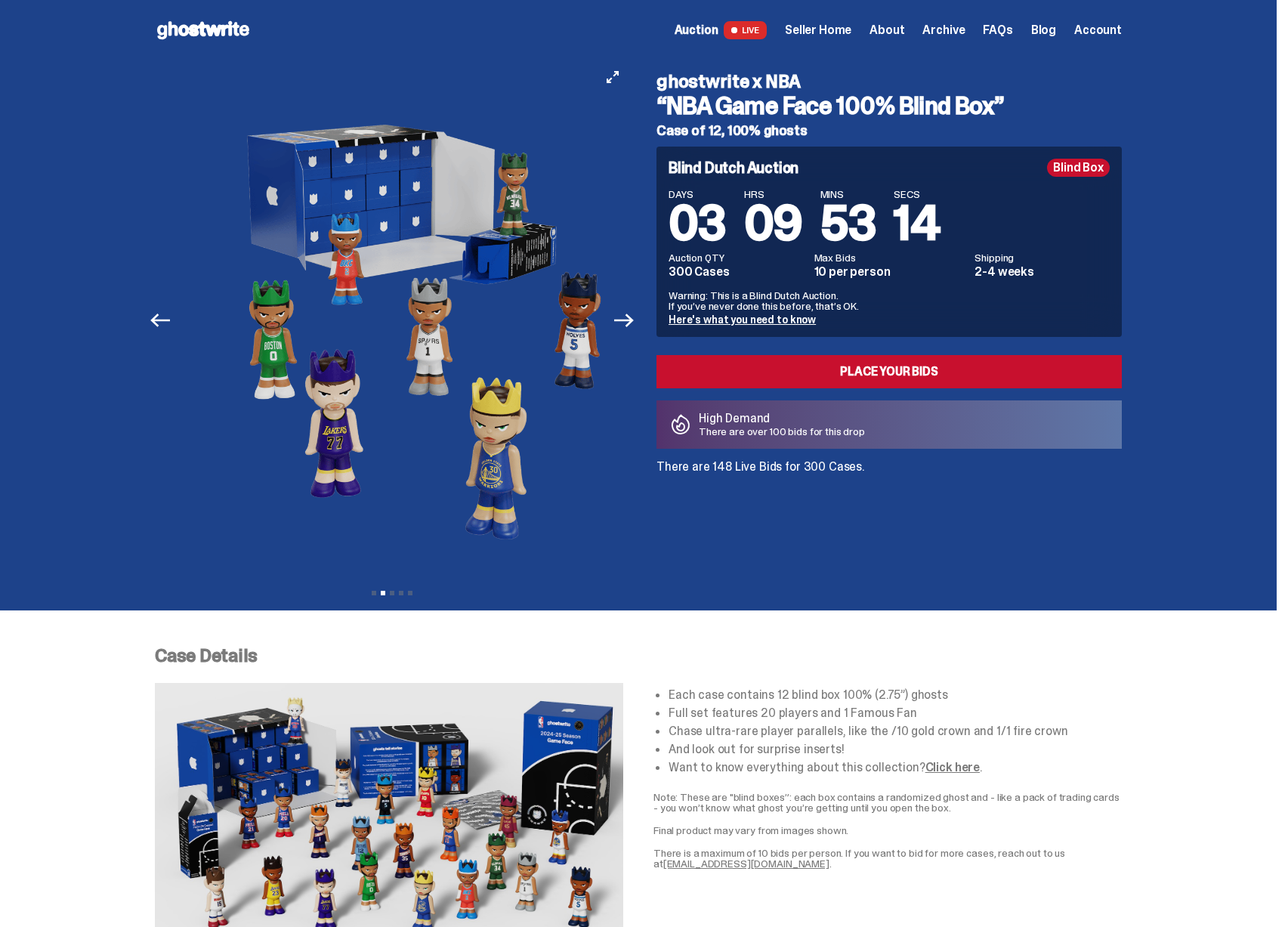
click at [377, 425] on img at bounding box center [419, 321] width 416 height 520
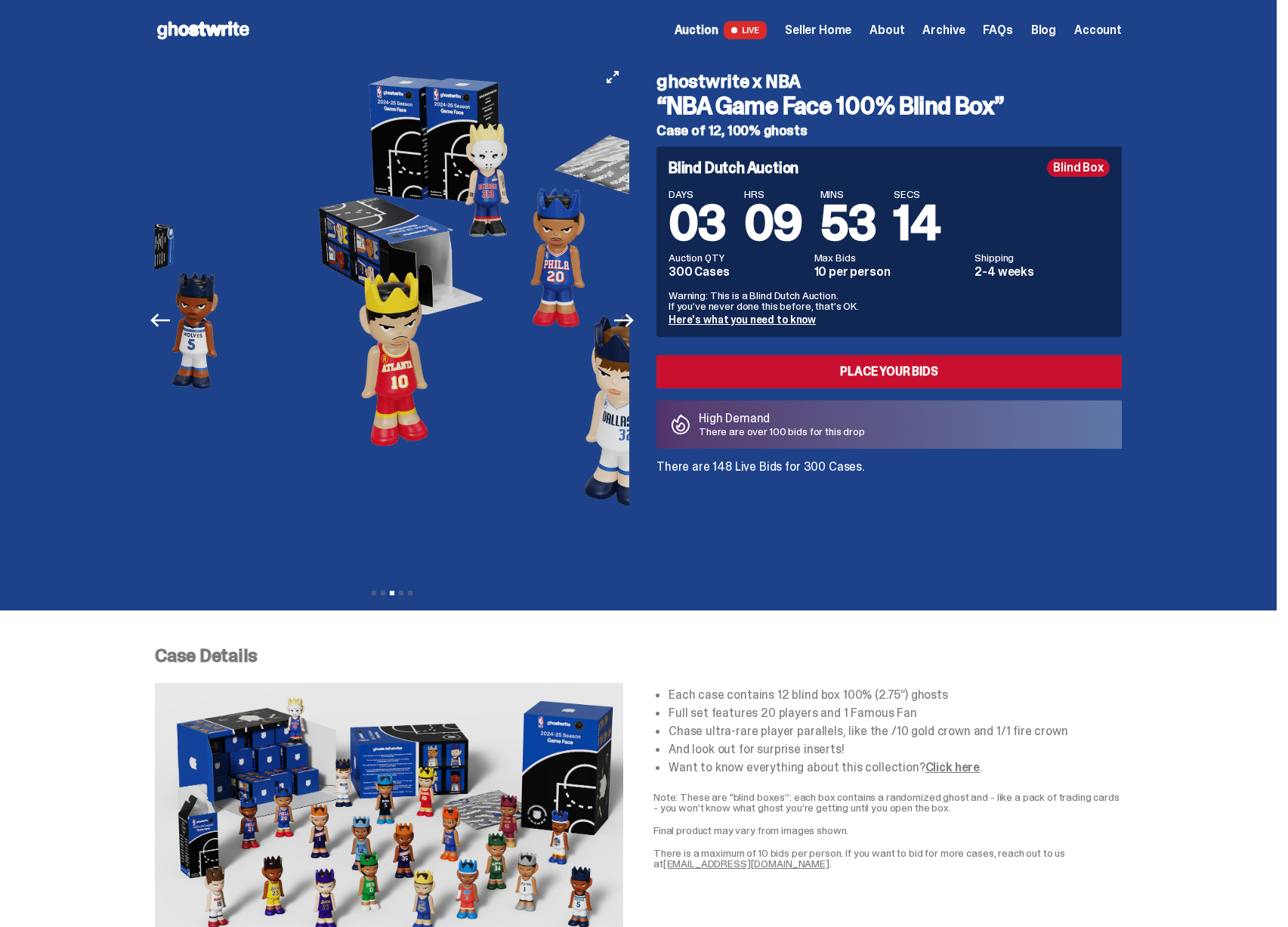
click at [363, 412] on img at bounding box center [510, 321] width 416 height 520
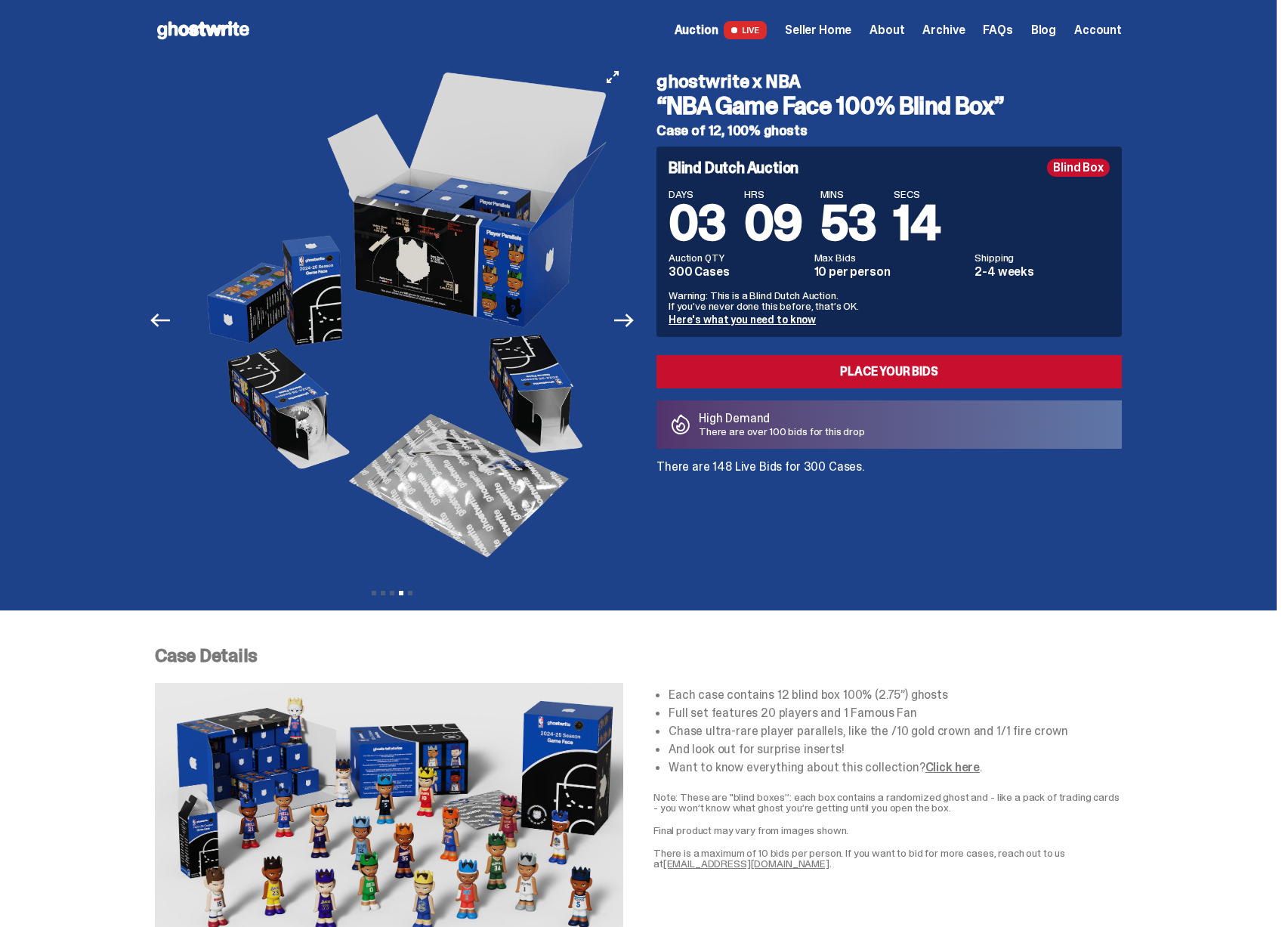
click at [350, 419] on img at bounding box center [410, 321] width 416 height 520
